Goal: Task Accomplishment & Management: Use online tool/utility

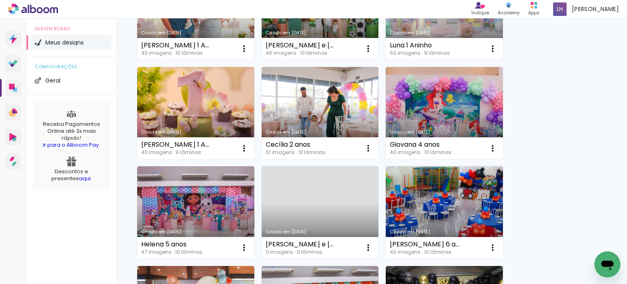
scroll to position [163, 0]
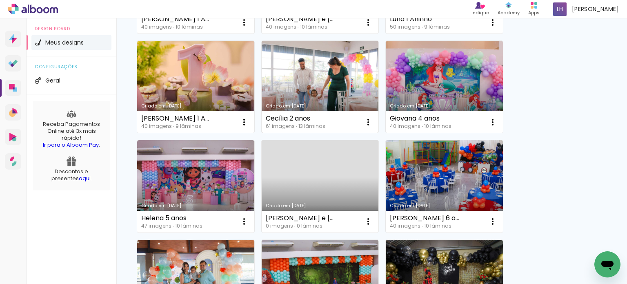
click at [334, 77] on link "Criado em [DATE]" at bounding box center [320, 87] width 117 height 92
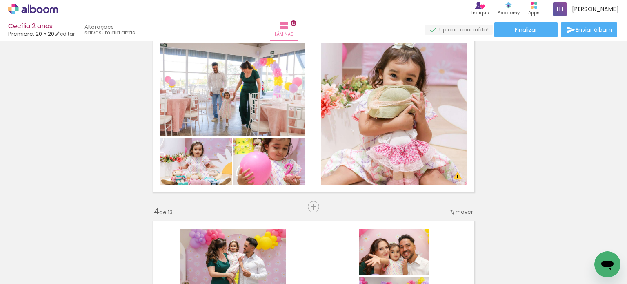
scroll to position [408, 0]
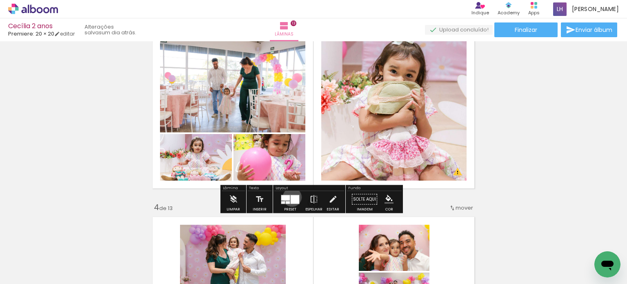
click at [291, 197] on div at bounding box center [295, 199] width 9 height 9
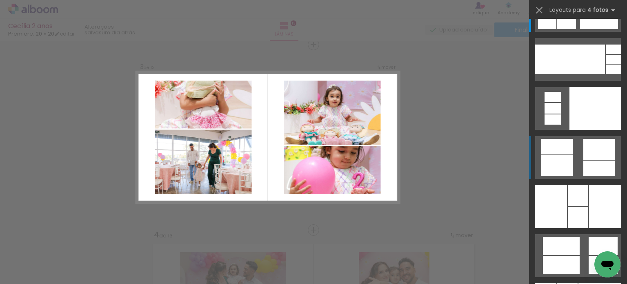
scroll to position [16113, 0]
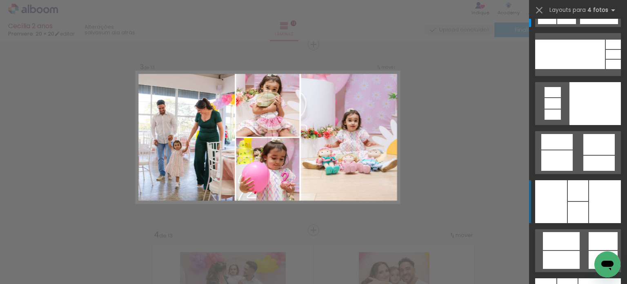
click at [570, 202] on div at bounding box center [578, 212] width 20 height 21
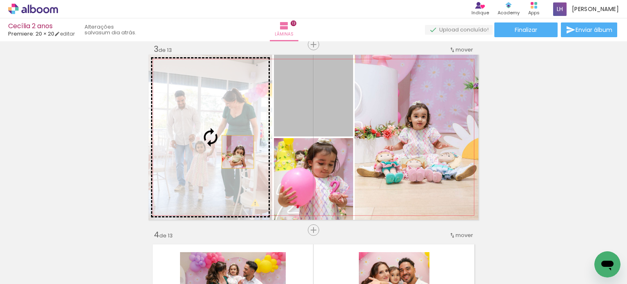
drag, startPoint x: 314, startPoint y: 108, endPoint x: 227, endPoint y: 154, distance: 98.3
click at [0, 0] on slot at bounding box center [0, 0] width 0 height 0
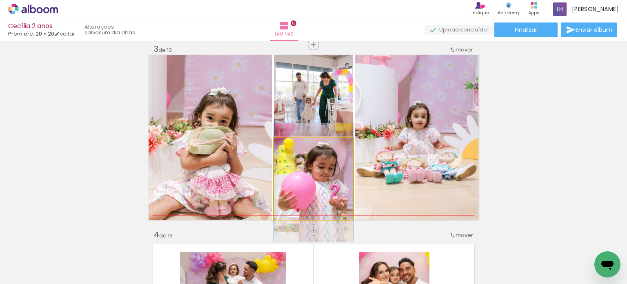
drag, startPoint x: 332, startPoint y: 188, endPoint x: 341, endPoint y: 188, distance: 9.8
click at [333, 189] on quentale-photo at bounding box center [313, 179] width 79 height 82
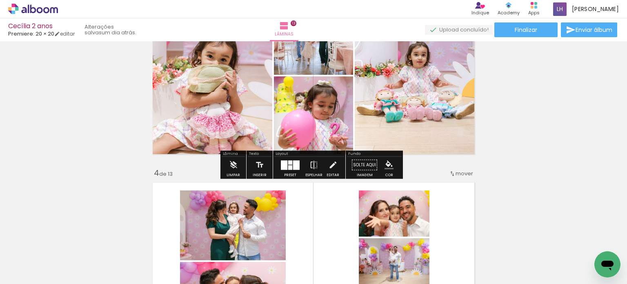
scroll to position [463, 0]
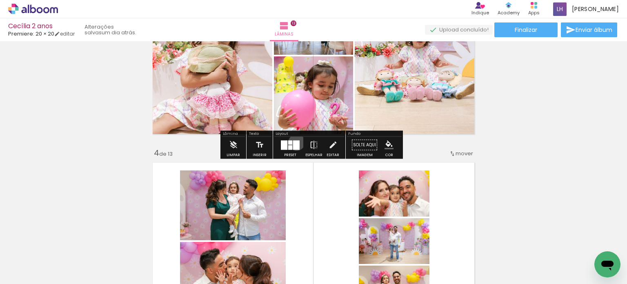
click at [294, 142] on div at bounding box center [296, 144] width 7 height 9
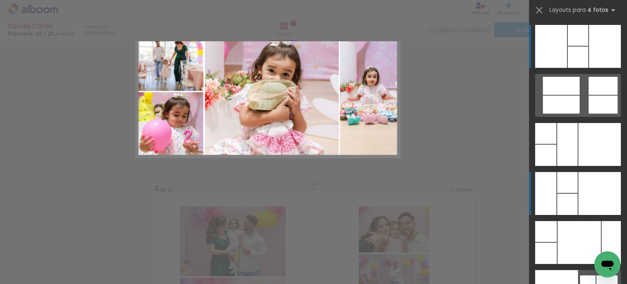
scroll to position [381, 0]
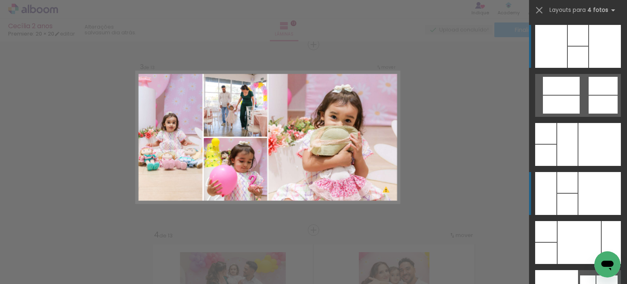
click at [552, 196] on div at bounding box center [545, 193] width 21 height 43
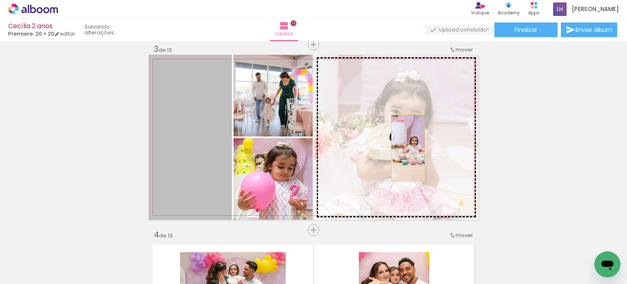
drag, startPoint x: 194, startPoint y: 161, endPoint x: 405, endPoint y: 148, distance: 211.5
click at [0, 0] on slot at bounding box center [0, 0] width 0 height 0
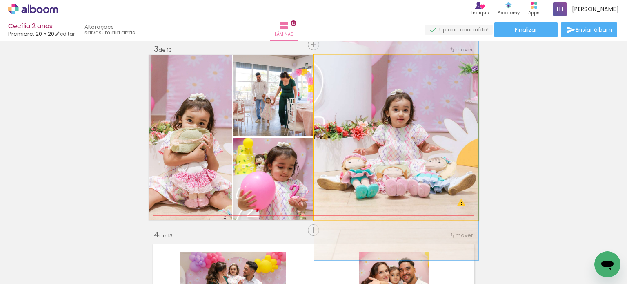
drag, startPoint x: 421, startPoint y: 159, endPoint x: 413, endPoint y: 158, distance: 8.2
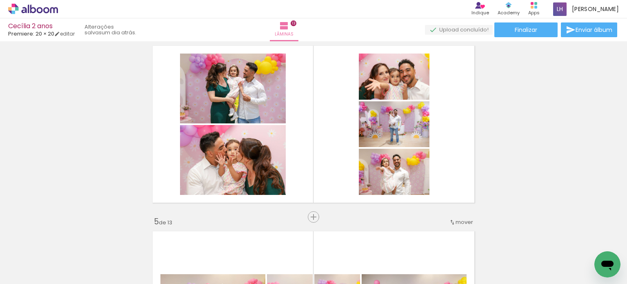
scroll to position [585, 0]
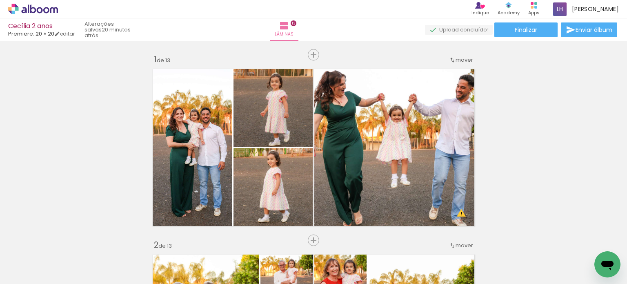
scroll to position [12780, 0]
